Goal: Browse casually

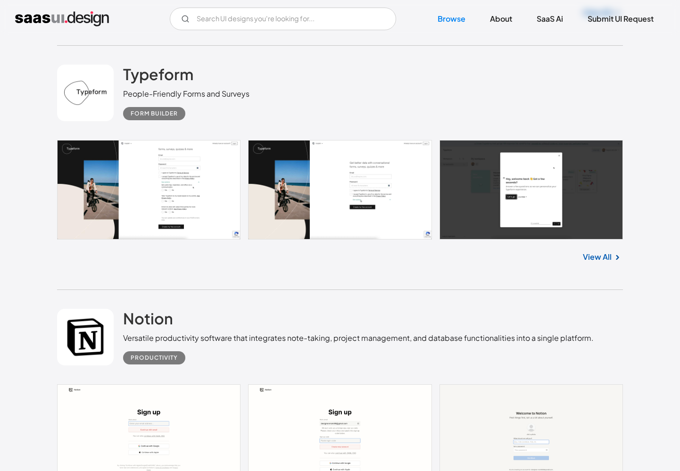
scroll to position [23640, 0]
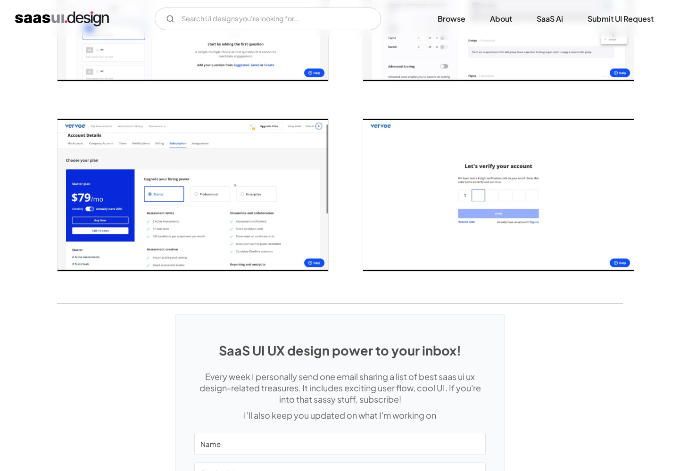
scroll to position [1816, 0]
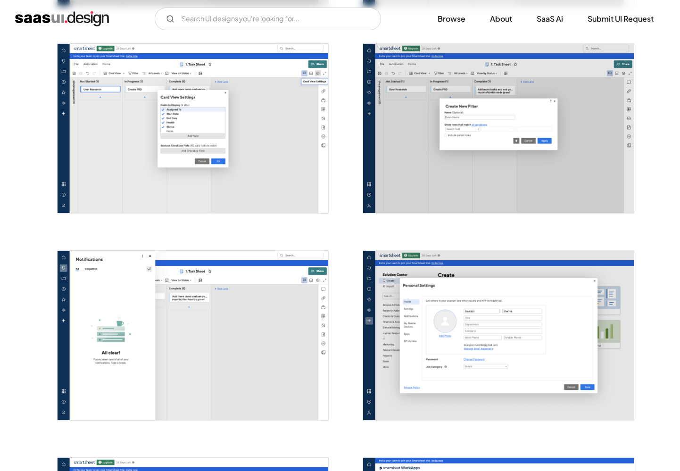
scroll to position [2359, 0]
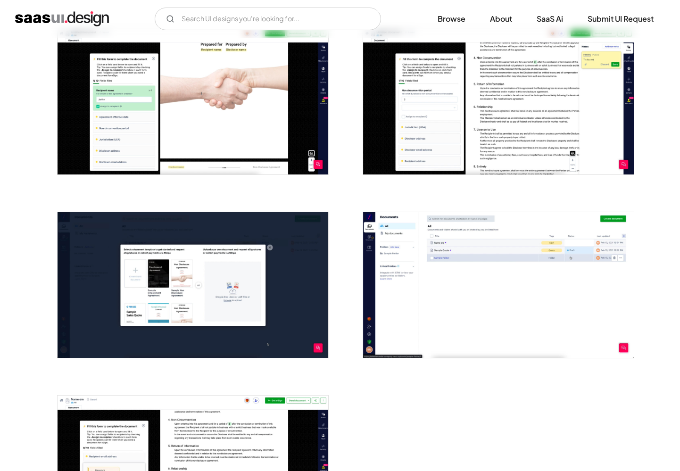
scroll to position [1704, 0]
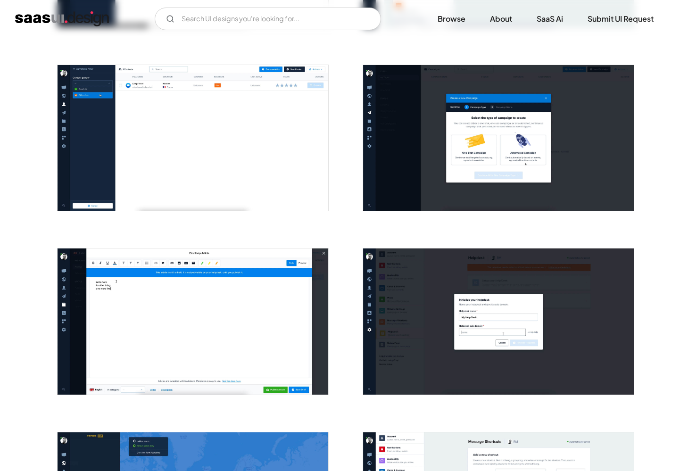
scroll to position [1078, 0]
